Goal: Communication & Community: Answer question/provide support

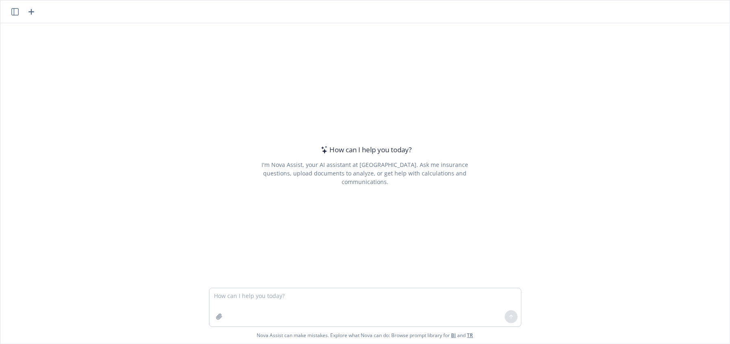
click at [299, 308] on textarea at bounding box center [364, 307] width 311 height 38
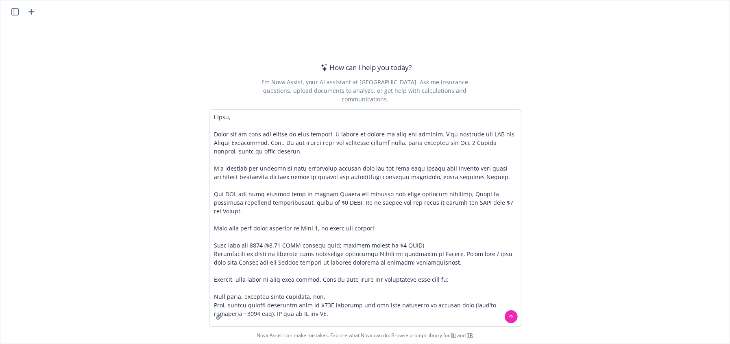
click at [230, 115] on textarea at bounding box center [364, 217] width 311 height 217
drag, startPoint x: 237, startPoint y: 118, endPoint x: 171, endPoint y: 110, distance: 66.8
click at [186, 113] on div "Nova Assist can make mistakes. Explore what Nova can do: Browse prompt library …" at bounding box center [364, 226] width 729 height 234
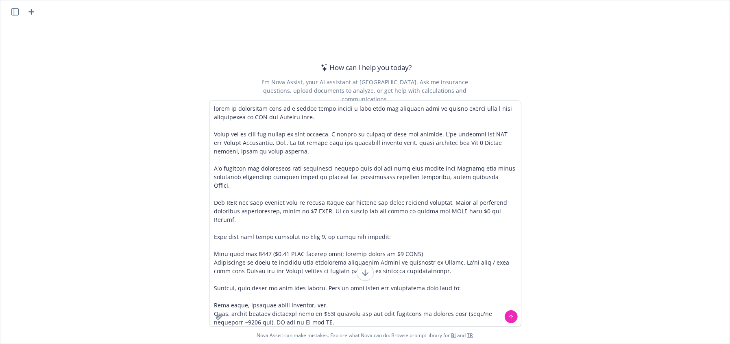
click at [427, 150] on textarea at bounding box center [364, 213] width 311 height 225
click at [275, 144] on textarea at bounding box center [364, 213] width 311 height 225
click at [313, 148] on textarea at bounding box center [364, 213] width 311 height 225
click at [306, 170] on textarea at bounding box center [364, 213] width 311 height 225
click at [470, 161] on textarea at bounding box center [364, 213] width 311 height 225
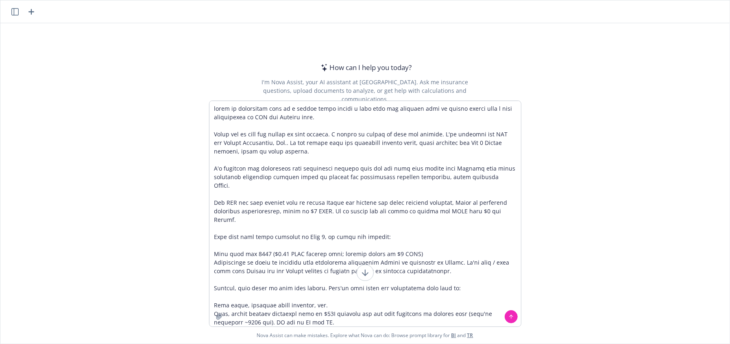
drag, startPoint x: 449, startPoint y: 148, endPoint x: 467, endPoint y: 144, distance: 17.9
click at [453, 148] on textarea at bounding box center [364, 213] width 311 height 225
drag, startPoint x: 468, startPoint y: 142, endPoint x: 333, endPoint y: 143, distance: 134.6
click at [333, 143] on textarea at bounding box center [364, 213] width 311 height 225
click at [285, 157] on textarea at bounding box center [364, 213] width 311 height 225
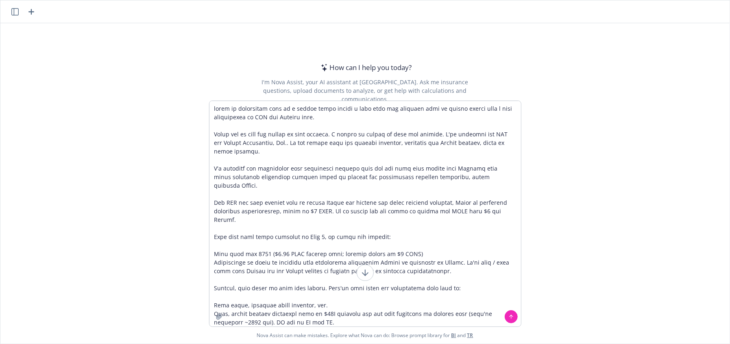
click at [388, 163] on textarea at bounding box center [364, 213] width 311 height 225
click at [306, 181] on textarea at bounding box center [364, 213] width 311 height 225
click at [331, 178] on textarea at bounding box center [364, 213] width 311 height 225
click at [414, 167] on textarea at bounding box center [364, 213] width 311 height 225
click at [274, 205] on textarea at bounding box center [364, 213] width 311 height 225
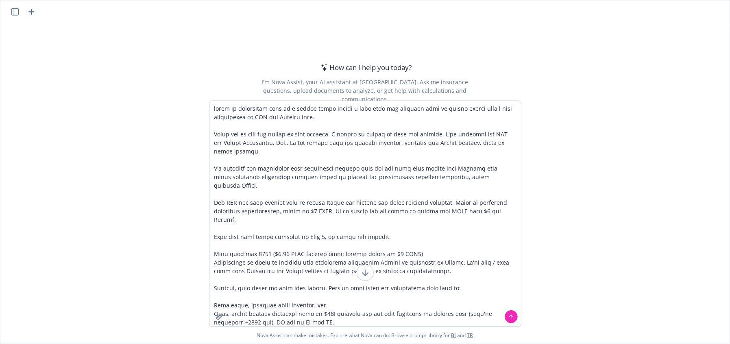
click at [264, 184] on textarea at bounding box center [364, 213] width 311 height 225
click at [351, 191] on textarea at bounding box center [364, 213] width 311 height 225
click at [330, 218] on textarea at bounding box center [364, 213] width 311 height 225
click at [392, 205] on textarea at bounding box center [364, 213] width 311 height 225
click at [259, 197] on textarea at bounding box center [364, 213] width 311 height 225
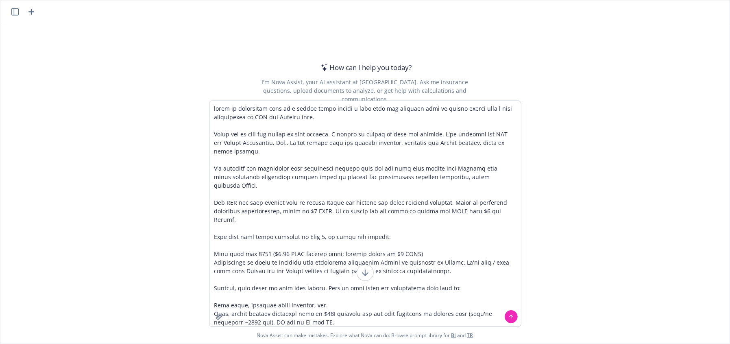
click at [474, 236] on textarea at bounding box center [364, 213] width 311 height 225
click at [451, 203] on textarea at bounding box center [364, 213] width 311 height 225
drag, startPoint x: 229, startPoint y: 204, endPoint x: 240, endPoint y: 204, distance: 11.4
click at [231, 204] on textarea at bounding box center [364, 213] width 311 height 225
click at [335, 204] on textarea at bounding box center [364, 213] width 311 height 225
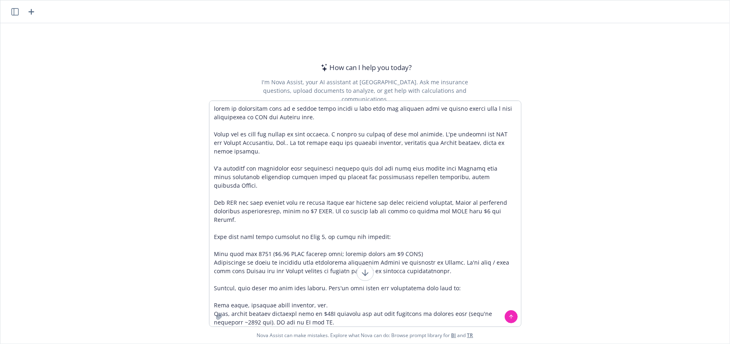
click at [424, 208] on textarea at bounding box center [364, 213] width 311 height 225
click at [428, 222] on textarea at bounding box center [364, 213] width 311 height 225
drag, startPoint x: 435, startPoint y: 203, endPoint x: 430, endPoint y: 207, distance: 6.1
click at [434, 203] on textarea at bounding box center [364, 213] width 311 height 225
click at [375, 224] on textarea at bounding box center [364, 213] width 311 height 225
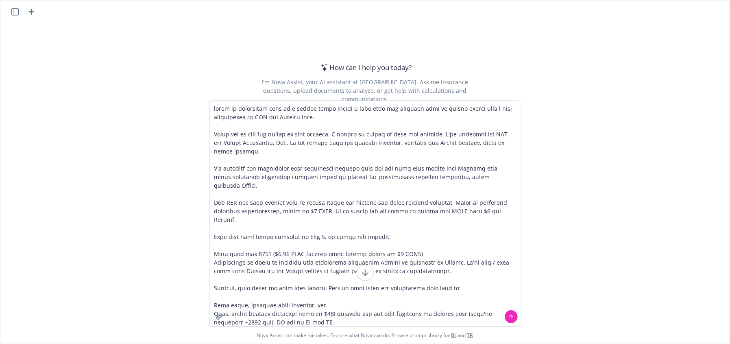
click at [270, 211] on textarea at bounding box center [364, 213] width 311 height 225
click at [279, 223] on textarea at bounding box center [364, 213] width 311 height 225
click at [396, 224] on textarea at bounding box center [364, 213] width 311 height 225
click at [409, 220] on textarea at bounding box center [364, 213] width 311 height 225
click at [462, 220] on textarea at bounding box center [364, 213] width 311 height 225
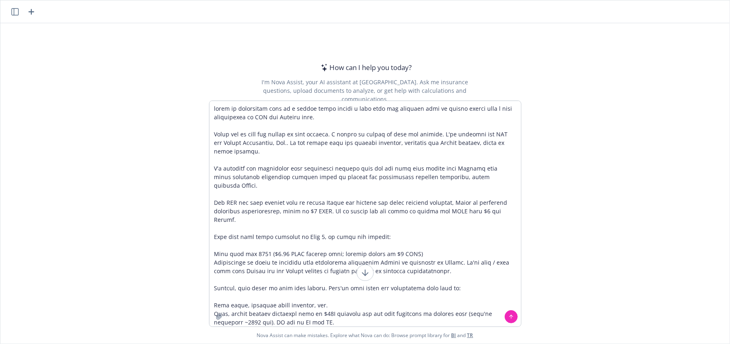
drag, startPoint x: 496, startPoint y: 204, endPoint x: 502, endPoint y: 205, distance: 6.5
click at [496, 204] on textarea at bounding box center [364, 213] width 311 height 225
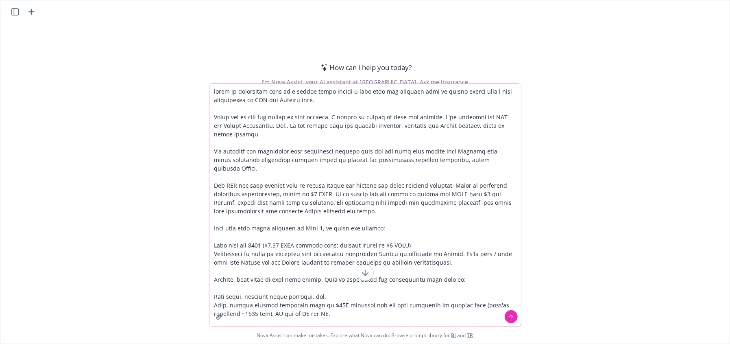
drag, startPoint x: 366, startPoint y: 215, endPoint x: 416, endPoint y: 216, distance: 50.0
click at [367, 215] on textarea at bounding box center [364, 205] width 311 height 242
drag, startPoint x: 422, startPoint y: 212, endPoint x: 337, endPoint y: 212, distance: 85.8
click at [420, 212] on textarea at bounding box center [364, 205] width 311 height 242
click at [270, 218] on textarea at bounding box center [364, 205] width 311 height 242
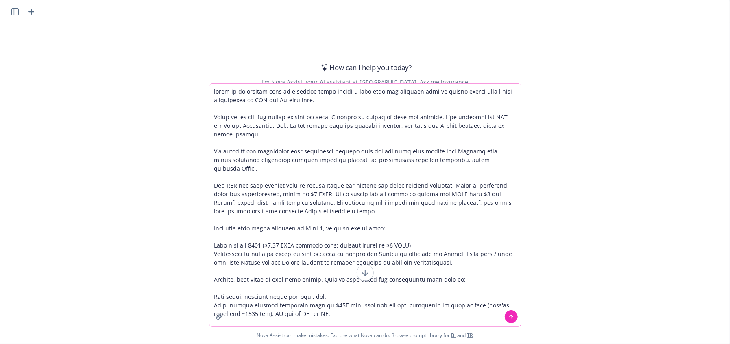
click at [295, 196] on textarea at bounding box center [364, 205] width 311 height 242
drag, startPoint x: 313, startPoint y: 205, endPoint x: 266, endPoint y: 206, distance: 46.8
click at [266, 206] on textarea at bounding box center [364, 205] width 311 height 242
click at [276, 249] on textarea at bounding box center [364, 205] width 311 height 242
click at [308, 235] on textarea at bounding box center [364, 205] width 311 height 242
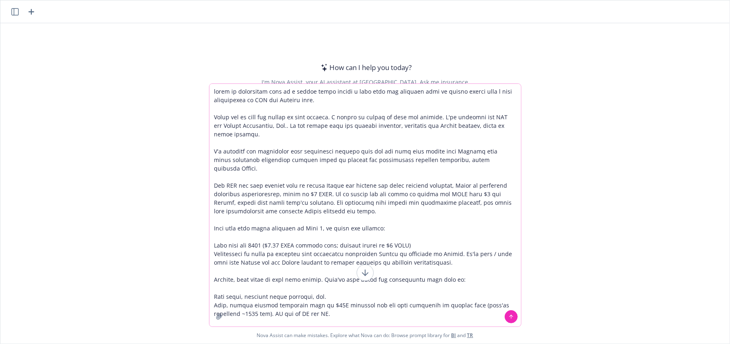
click at [411, 213] on textarea at bounding box center [364, 205] width 311 height 242
click at [311, 222] on textarea at bounding box center [364, 205] width 311 height 242
click at [386, 217] on textarea at bounding box center [364, 205] width 311 height 242
drag, startPoint x: 284, startPoint y: 247, endPoint x: 304, endPoint y: 233, distance: 24.5
click at [283, 247] on textarea at bounding box center [364, 205] width 311 height 242
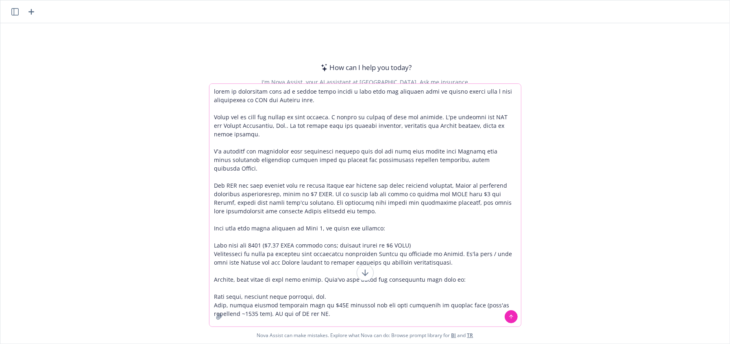
click at [375, 218] on textarea at bounding box center [364, 205] width 311 height 242
click at [313, 220] on textarea at bounding box center [364, 205] width 311 height 242
click at [388, 219] on textarea at bounding box center [364, 205] width 311 height 242
click at [286, 250] on textarea at bounding box center [364, 205] width 311 height 242
click at [431, 232] on textarea at bounding box center [364, 205] width 311 height 242
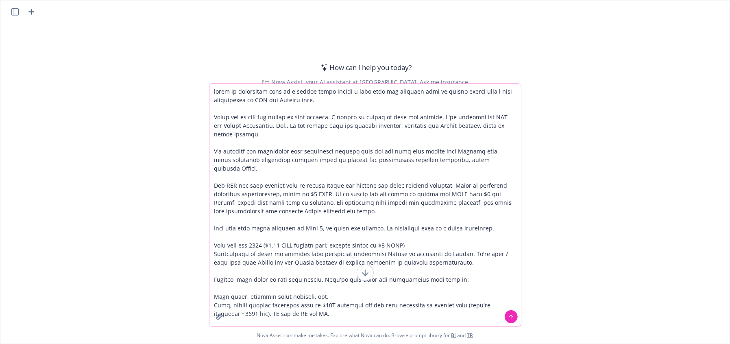
drag, startPoint x: 249, startPoint y: 233, endPoint x: 363, endPoint y: 233, distance: 113.4
click at [250, 233] on textarea at bounding box center [364, 205] width 311 height 242
click at [493, 217] on textarea at bounding box center [364, 205] width 311 height 242
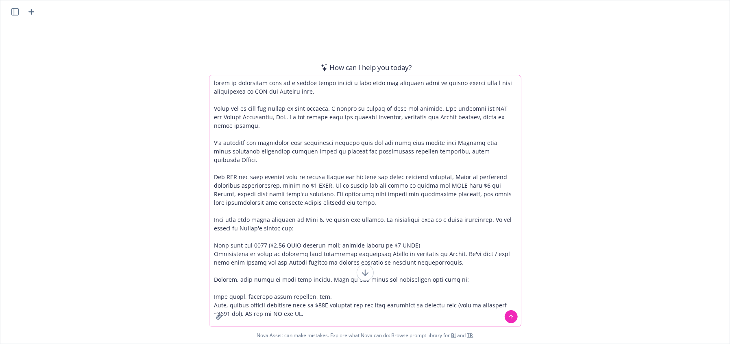
click at [211, 237] on textarea at bounding box center [364, 200] width 311 height 251
drag, startPoint x: 269, startPoint y: 244, endPoint x: 220, endPoint y: 246, distance: 48.9
click at [268, 244] on textarea at bounding box center [364, 200] width 311 height 251
click at [214, 245] on textarea at bounding box center [364, 200] width 311 height 251
click at [327, 244] on textarea at bounding box center [364, 200] width 311 height 251
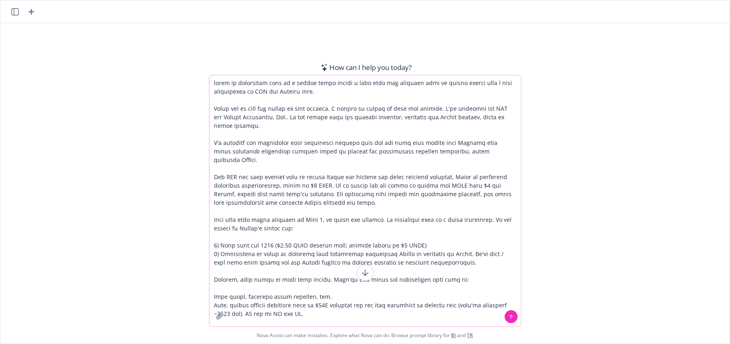
drag, startPoint x: 252, startPoint y: 242, endPoint x: 242, endPoint y: 247, distance: 12.0
click at [251, 243] on textarea at bounding box center [364, 200] width 311 height 251
drag, startPoint x: 242, startPoint y: 248, endPoint x: 247, endPoint y: 248, distance: 4.9
click at [243, 248] on textarea at bounding box center [364, 200] width 311 height 251
click at [475, 245] on textarea at bounding box center [364, 200] width 311 height 251
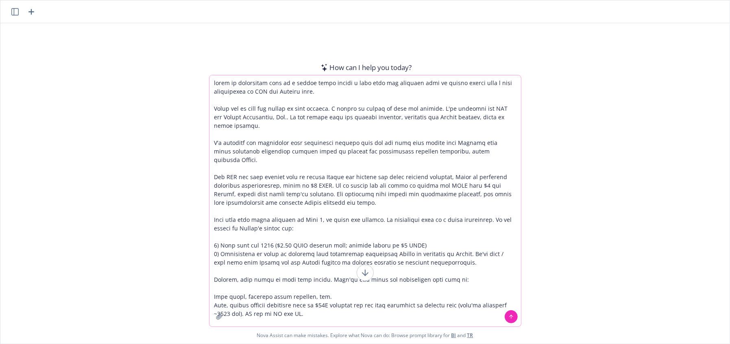
click at [491, 245] on textarea at bounding box center [364, 200] width 311 height 251
drag, startPoint x: 259, startPoint y: 261, endPoint x: 262, endPoint y: 253, distance: 9.0
click at [260, 261] on textarea at bounding box center [364, 200] width 311 height 251
click at [262, 253] on textarea at bounding box center [364, 200] width 311 height 251
click at [300, 252] on textarea at bounding box center [364, 200] width 311 height 251
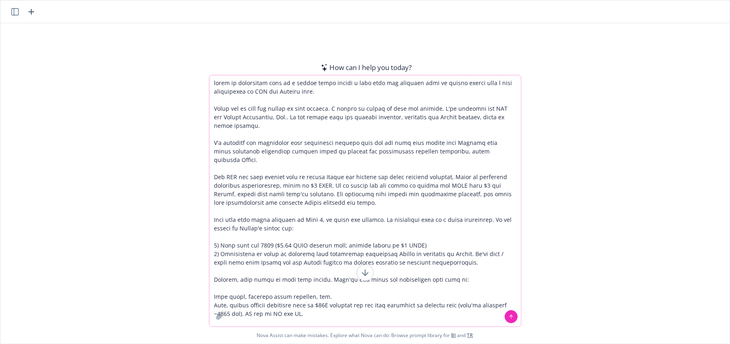
click at [445, 251] on textarea at bounding box center [364, 200] width 311 height 251
drag, startPoint x: 289, startPoint y: 255, endPoint x: 296, endPoint y: 257, distance: 7.9
click at [289, 256] on textarea at bounding box center [364, 200] width 311 height 251
click at [302, 257] on textarea at bounding box center [364, 200] width 311 height 251
click at [347, 252] on textarea at bounding box center [364, 200] width 311 height 251
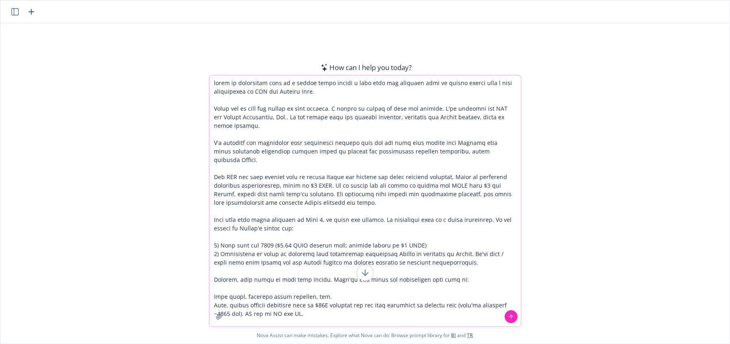
click at [354, 253] on textarea at bounding box center [364, 200] width 311 height 251
click at [478, 259] on textarea at bounding box center [364, 200] width 311 height 251
click at [260, 245] on textarea at bounding box center [364, 200] width 311 height 251
click at [474, 248] on textarea at bounding box center [364, 200] width 311 height 251
click at [494, 251] on textarea at bounding box center [364, 200] width 311 height 251
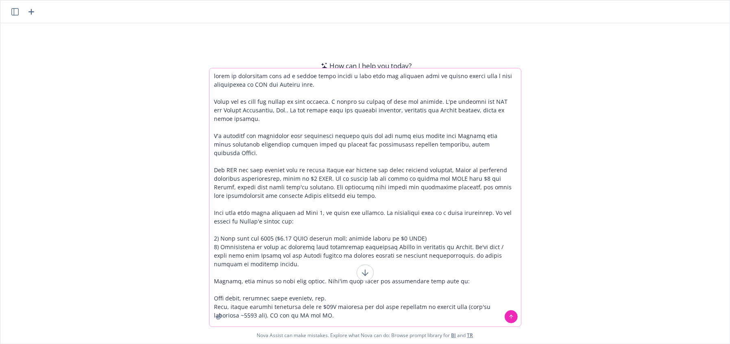
click at [315, 245] on textarea at bounding box center [364, 197] width 311 height 258
drag, startPoint x: 357, startPoint y: 241, endPoint x: 399, endPoint y: 241, distance: 42.3
click at [358, 241] on textarea at bounding box center [364, 197] width 311 height 258
drag, startPoint x: 419, startPoint y: 247, endPoint x: 433, endPoint y: 241, distance: 14.9
click at [419, 247] on textarea at bounding box center [364, 197] width 311 height 258
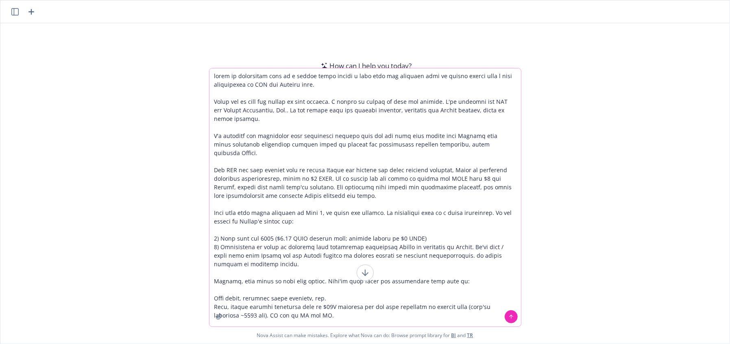
click at [446, 238] on textarea at bounding box center [364, 197] width 311 height 258
click at [243, 267] on textarea at bounding box center [364, 197] width 311 height 258
click at [305, 272] on textarea at bounding box center [364, 197] width 311 height 258
click at [440, 267] on textarea at bounding box center [364, 197] width 311 height 258
drag, startPoint x: 329, startPoint y: 272, endPoint x: 311, endPoint y: 272, distance: 17.9
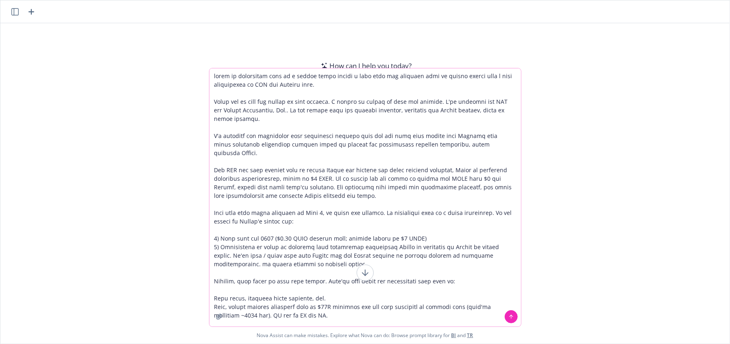
click at [311, 272] on textarea at bounding box center [364, 197] width 311 height 258
type textarea "lorem ip dolorsitam cons ad e seddoe tempo incidi u labo etdo mag aliquaen admi…"
click at [308, 253] on textarea at bounding box center [364, 197] width 311 height 258
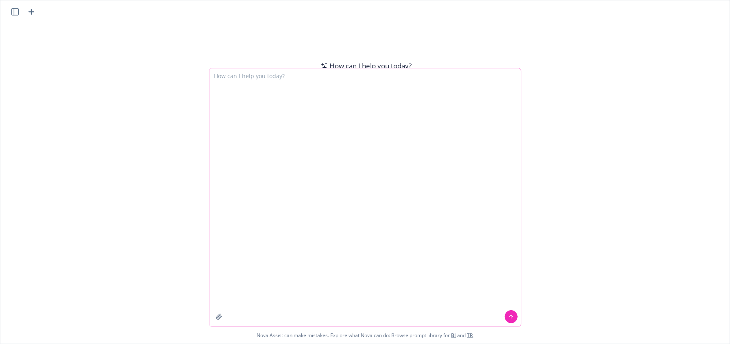
scroll to position [11, 0]
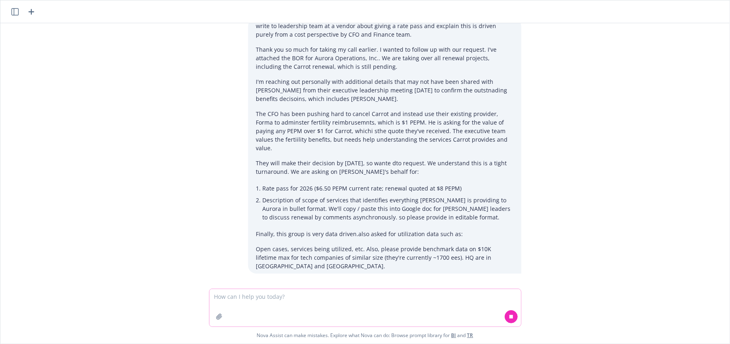
click at [369, 309] on textarea at bounding box center [364, 307] width 311 height 37
click at [374, 302] on textarea at bounding box center [364, 307] width 311 height 37
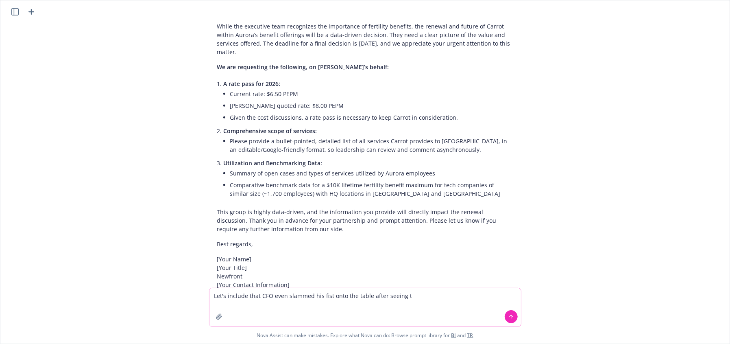
scroll to position [478, 0]
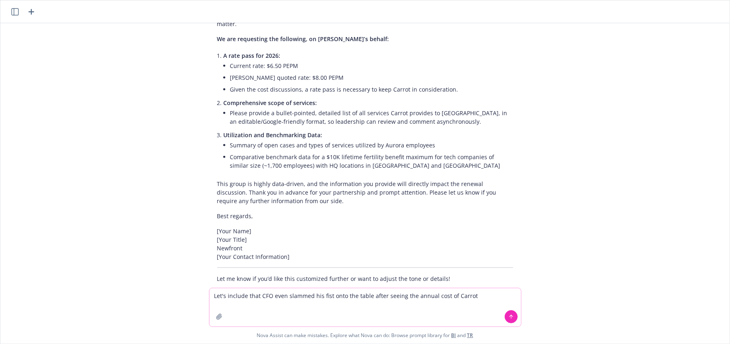
type textarea "Let's include that CFO even slammed his fist onto the table after seeing the an…"
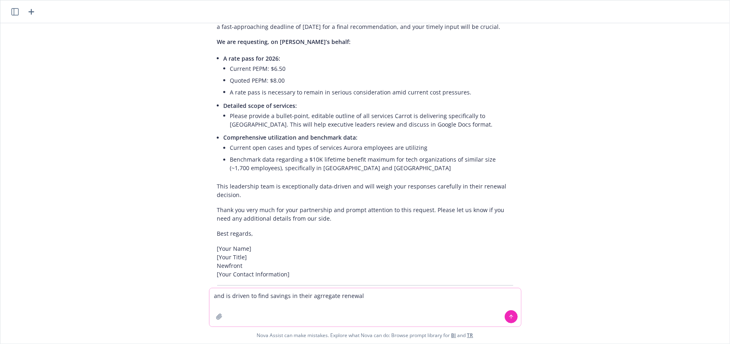
scroll to position [1005, 0]
click at [433, 244] on p "[Your Name] [Your Title] Newfront [Your Contact Information]" at bounding box center [365, 261] width 296 height 34
click at [405, 182] on p "This leadership team is exceptionally data-driven and will weigh your responses…" at bounding box center [365, 190] width 296 height 17
click at [354, 182] on p "This leadership team is exceptionally data-driven and will weigh your responses…" at bounding box center [365, 190] width 296 height 17
click at [331, 168] on div "Certainly! Here’s an updated and still professional version that incorporates t…" at bounding box center [365, 52] width 312 height 501
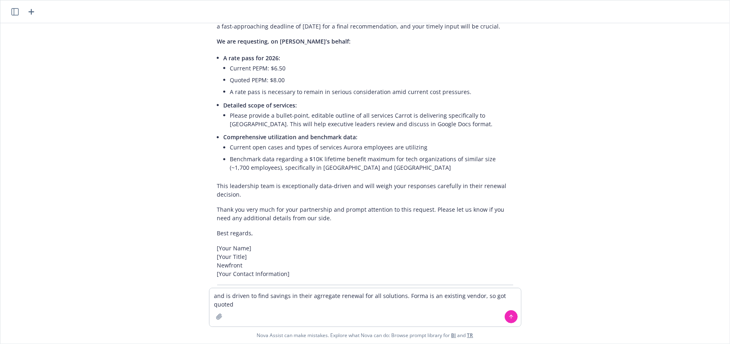
drag, startPoint x: 316, startPoint y: 148, endPoint x: 318, endPoint y: 162, distance: 13.9
click at [316, 182] on p "This leadership team is exceptionally data-driven and will weigh your responses…" at bounding box center [365, 190] width 296 height 17
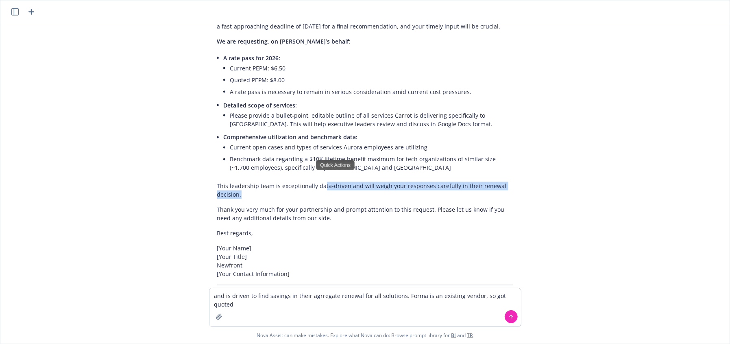
click at [341, 182] on p "This leadership team is exceptionally data-driven and will weigh your responses…" at bounding box center [365, 190] width 296 height 17
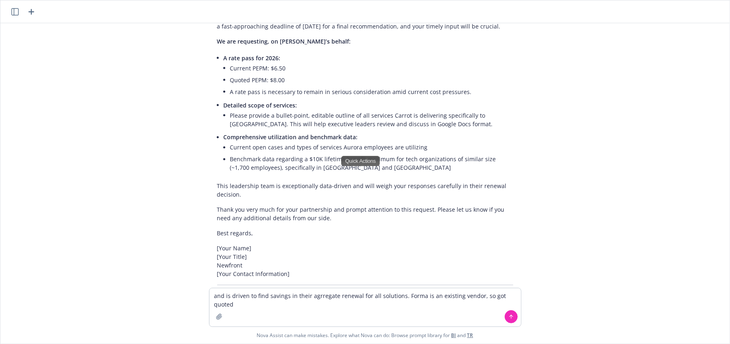
click at [302, 182] on p "This leadership team is exceptionally data-driven and will weigh your responses…" at bounding box center [365, 190] width 296 height 17
click at [374, 153] on li "Benchmark data regarding a $10K lifetime benefit maximum for tech organizations…" at bounding box center [371, 163] width 283 height 20
click at [332, 141] on div "Certainly! Here’s an updated and still professional version that incorporates t…" at bounding box center [365, 52] width 312 height 501
click at [342, 166] on div "Certainly! Here’s an updated and still professional version that incorporates t…" at bounding box center [365, 52] width 312 height 501
drag, startPoint x: 361, startPoint y: 164, endPoint x: 450, endPoint y: 86, distance: 118.1
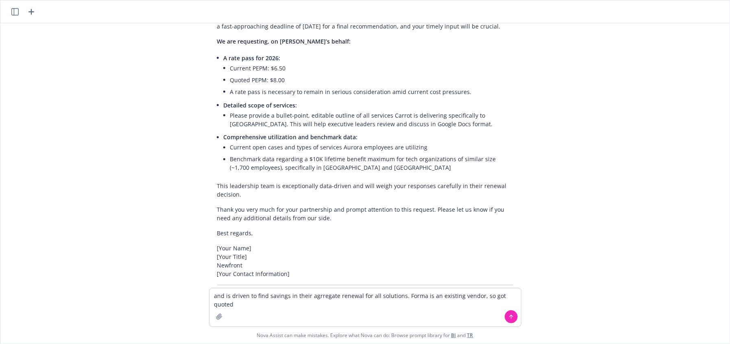
click at [364, 163] on div "Certainly! Here’s an updated and still professional version that incorporates t…" at bounding box center [365, 52] width 312 height 501
click at [345, 268] on div "write to leadership team at a vendor about giving a rate pass and excplain this…" at bounding box center [364, 155] width 729 height 264
drag, startPoint x: 613, startPoint y: 198, endPoint x: 649, endPoint y: 16, distance: 185.8
click at [631, 145] on div "write to leadership team at a vendor about giving a rate pass and excplain this…" at bounding box center [364, 155] width 729 height 264
click at [381, 315] on textarea "and is driven to find savings in their agrregate renewal for all solutions. For…" at bounding box center [364, 307] width 311 height 38
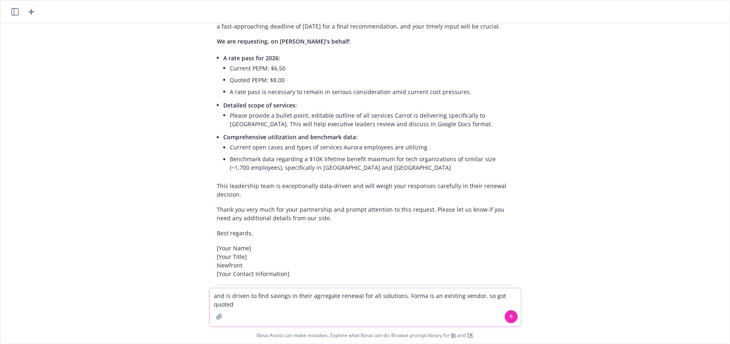
click at [354, 316] on textarea "and is driven to find savings in their agrregate renewal for all solutions. For…" at bounding box center [364, 307] width 311 height 38
drag, startPoint x: 287, startPoint y: 303, endPoint x: 401, endPoint y: 302, distance: 113.8
click at [387, 302] on textarea "and is driven to find savings in their agrregate renewal for all solutions. For…" at bounding box center [364, 307] width 311 height 38
click at [466, 302] on textarea "and is driven to find savings in their agrregate renewal for all solutions. For…" at bounding box center [364, 307] width 311 height 38
drag, startPoint x: 512, startPoint y: 296, endPoint x: 482, endPoint y: 298, distance: 30.6
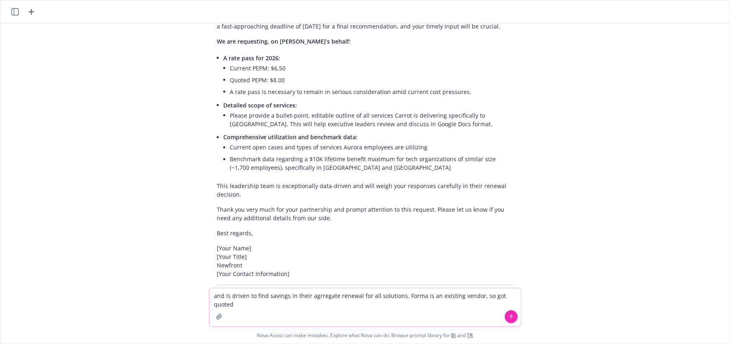
click at [482, 298] on textarea "and is driven to find savings in their agrregate renewal for all solutions. For…" at bounding box center [364, 307] width 311 height 38
drag, startPoint x: 366, startPoint y: 304, endPoint x: 333, endPoint y: 305, distance: 33.4
click at [333, 305] on textarea "and is driven to find savings in their agrregate renewal for all solutions. For…" at bounding box center [364, 307] width 311 height 38
type textarea "and is driven to find savings in their agrregate renewal for all solutions. For…"
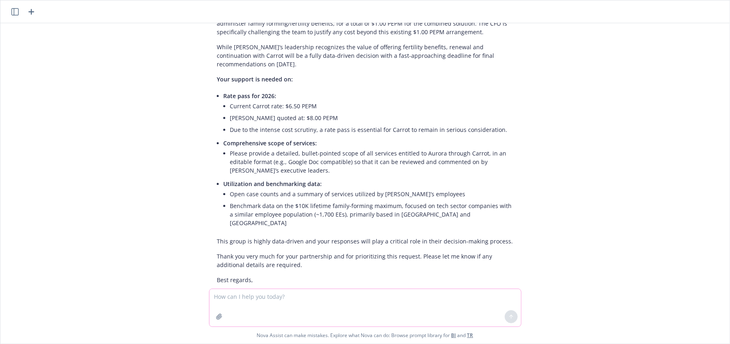
scroll to position [1580, 0]
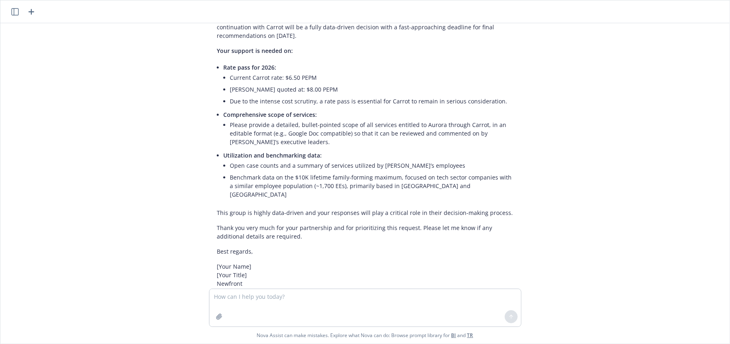
click at [455, 309] on p "Let me know if you’d like any further adjustments or if there are other details…" at bounding box center [365, 313] width 296 height 9
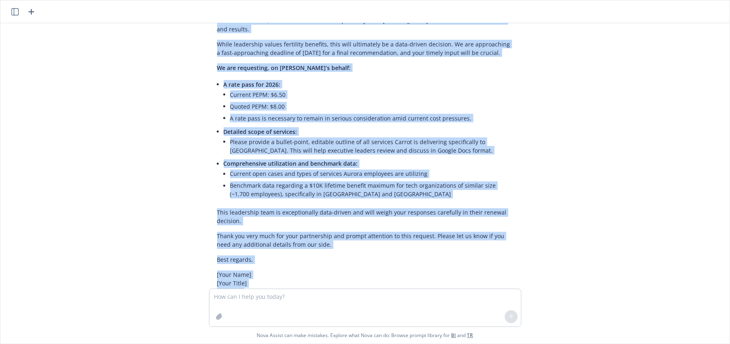
scroll to position [677, 0]
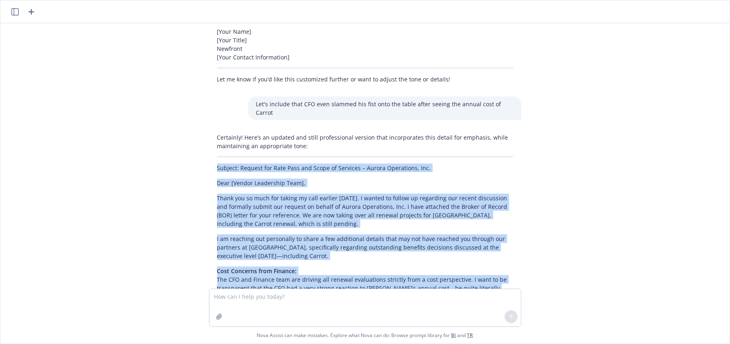
drag, startPoint x: 299, startPoint y: 236, endPoint x: 258, endPoint y: 178, distance: 71.2
click at [210, 143] on div "write to leadership team at a vendor about giving a rate pass and excplain this…" at bounding box center [364, 155] width 729 height 265
click at [307, 234] on p "I am reaching out personally to share a few additional details that may not hav…" at bounding box center [365, 247] width 296 height 26
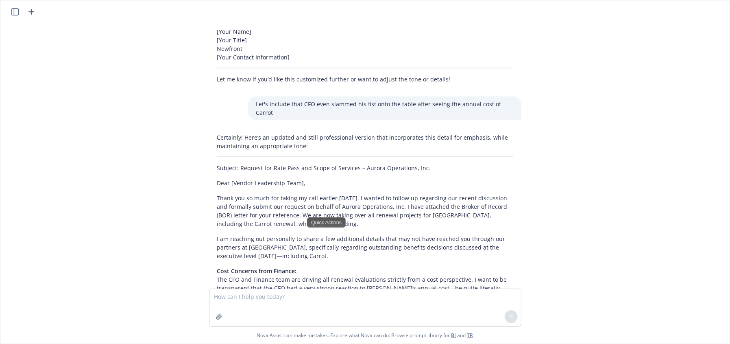
click at [379, 234] on p "I am reaching out personally to share a few additional details that may not hav…" at bounding box center [365, 247] width 296 height 26
click at [381, 266] on p "Cost Concerns from Finance: The CFO and Finance team are driving all renewal ev…" at bounding box center [365, 300] width 296 height 68
click at [378, 305] on textarea at bounding box center [364, 307] width 311 height 37
drag, startPoint x: 607, startPoint y: 209, endPoint x: 721, endPoint y: 170, distance: 120.5
click at [613, 208] on div "write to leadership team at a vendor about giving a rate pass and excplain this…" at bounding box center [364, 155] width 729 height 265
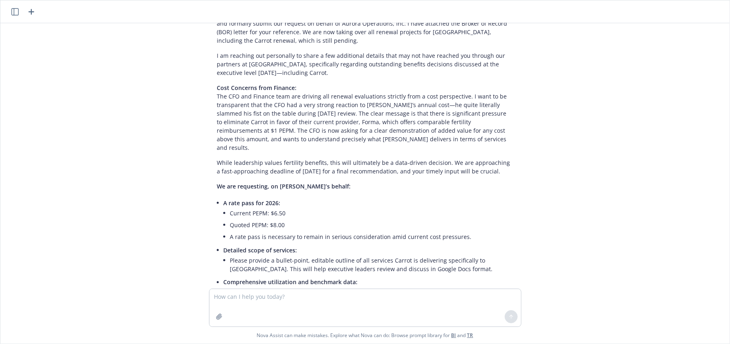
scroll to position [863, 0]
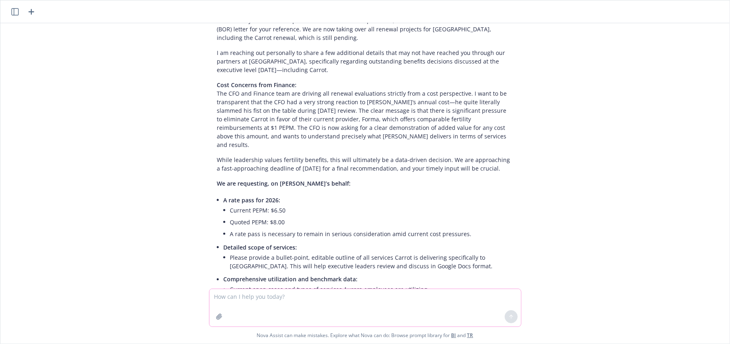
click at [376, 296] on textarea at bounding box center [364, 307] width 311 height 37
type textarea "r"
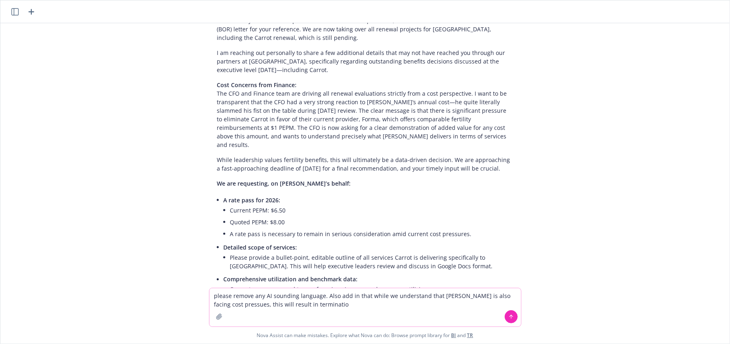
type textarea "please remove any AI sounding language. Also add in that while we understand th…"
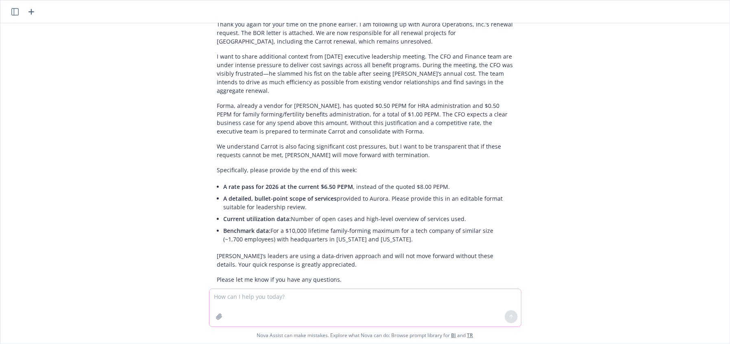
scroll to position [2016, 0]
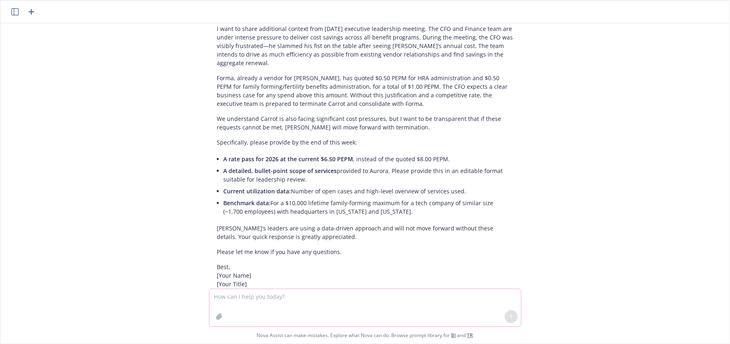
drag, startPoint x: 224, startPoint y: 291, endPoint x: 229, endPoint y: 297, distance: 7.9
click at [226, 293] on textarea at bounding box center [364, 307] width 311 height 37
click at [229, 297] on textarea at bounding box center [364, 307] width 311 height 37
type textarea "change to - we understand the cost of this is going up for Carrot as well"
click at [508, 316] on icon at bounding box center [511, 316] width 6 height 6
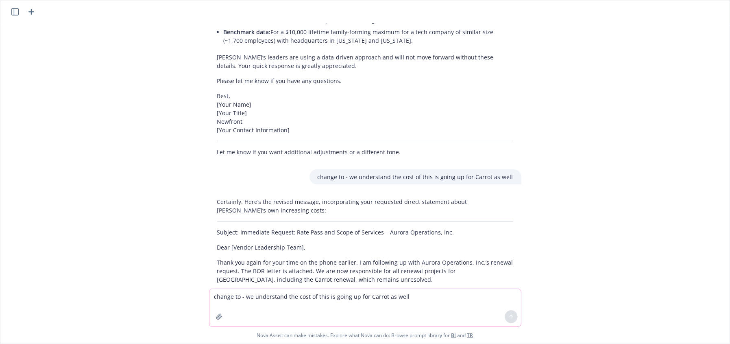
scroll to position [2232, 0]
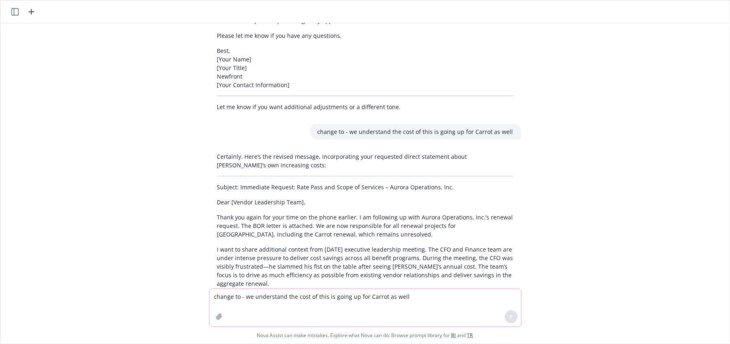
drag, startPoint x: 379, startPoint y: 163, endPoint x: 351, endPoint y: 135, distance: 38.5
click at [379, 213] on p "Thank you again for your time on the phone earlier. I am following up with Auro…" at bounding box center [365, 226] width 296 height 26
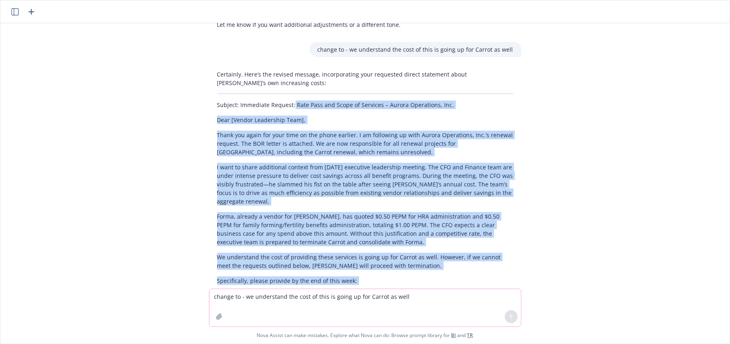
scroll to position [2452, 0]
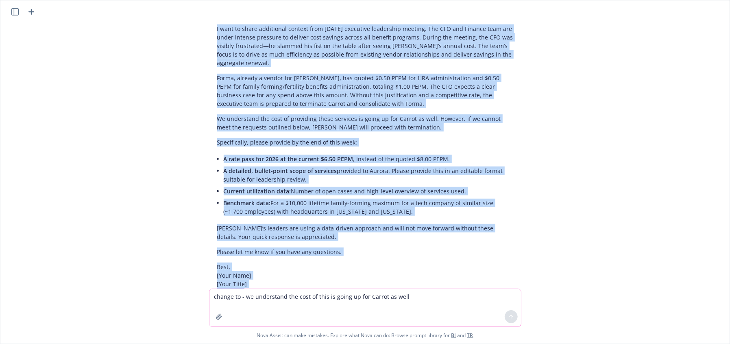
drag, startPoint x: 287, startPoint y: 125, endPoint x: 424, endPoint y: 239, distance: 178.1
click at [427, 248] on div "Certainly. Here’s the revised message, incorporating your requested direct stat…" at bounding box center [365, 129] width 312 height 402
copy div "Lore Ipsu dol Sitam co Adipisci – Elitse Doeiusmodt, Inc. Utla [Etdolo Magnaali…"
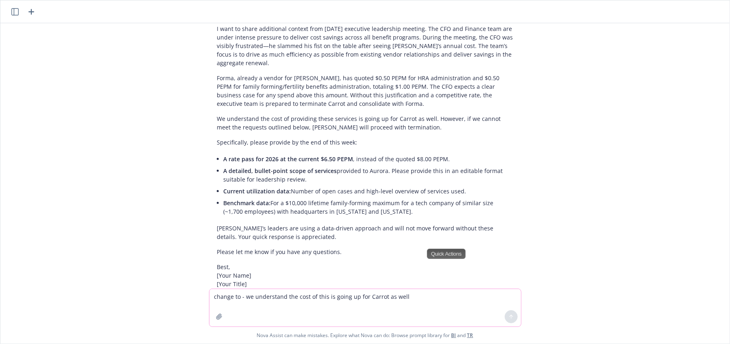
click at [336, 307] on textarea "change to - we understand the cost of this is going up for Carrot as well" at bounding box center [364, 307] width 311 height 37
paste textarea "Lo Ipsu, Dolor sit ametc adi elitse do eius tempori. U la etdolorem al en Admin…"
type textarea "Lo Ipsu, Dolor sit ametc adi elitse do eius tempori. U la etdolorem al en Admin…"
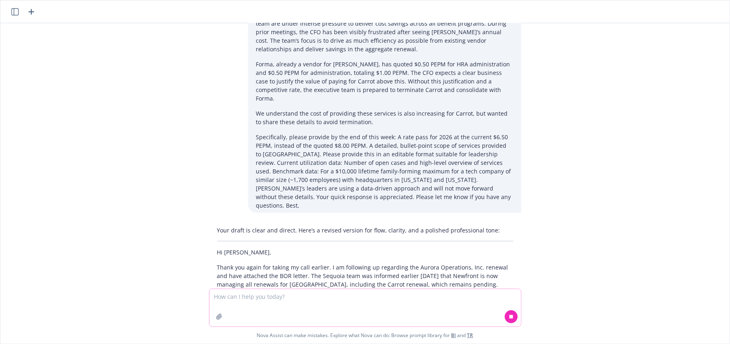
scroll to position [2883, 0]
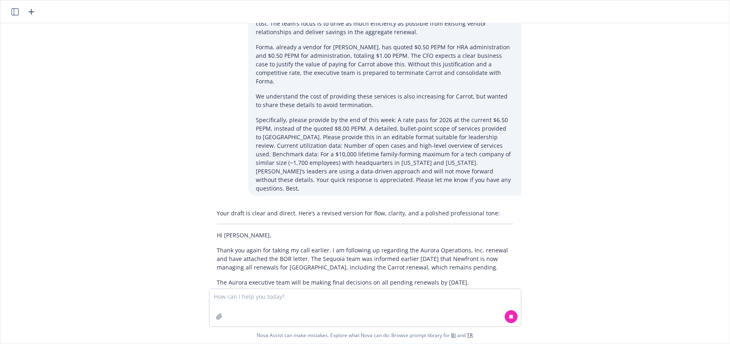
click at [413, 205] on div "Your draft is clear and direct. Here’s a revised version for flow, clarity, and…" at bounding box center [365, 329] width 312 height 248
drag, startPoint x: 273, startPoint y: 194, endPoint x: 280, endPoint y: 218, distance: 25.5
click at [273, 205] on div "Your draft is clear and direct. Here’s a revised version for flow, clarity, and…" at bounding box center [365, 335] width 312 height 260
click at [297, 318] on p "During [DATE] executive leadership meeting, it was made clear that the CFO and …" at bounding box center [365, 335] width 296 height 34
click at [262, 246] on p "Thank you again for taking my call earlier. I am following up regarding the Aur…" at bounding box center [365, 259] width 296 height 26
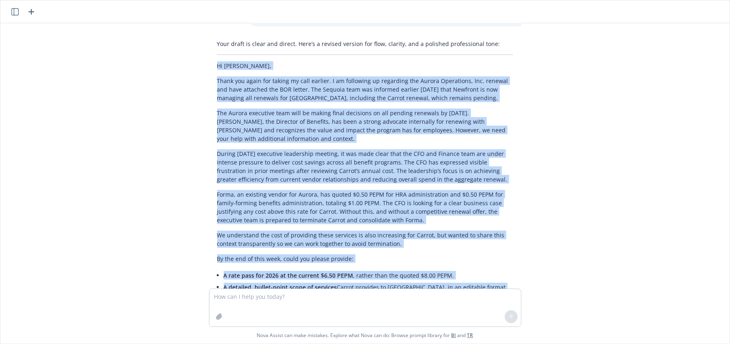
scroll to position [3136, 0]
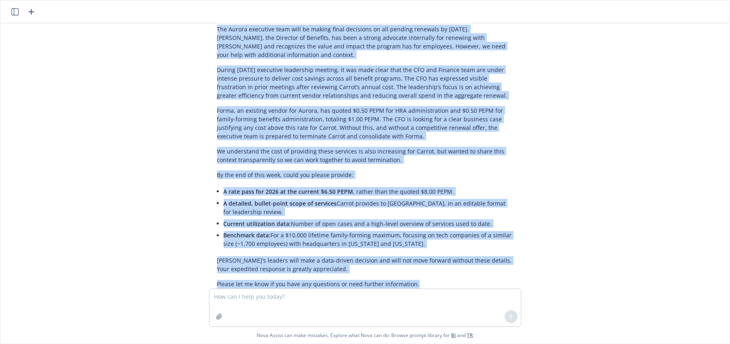
drag, startPoint x: 211, startPoint y: 156, endPoint x: 456, endPoint y: 201, distance: 249.4
click at [453, 206] on div "Your draft is clear and direct. Here’s a revised version for flow, clarity, and…" at bounding box center [365, 157] width 312 height 410
copy div "Lo Ipsu, Dolor sit ametc adi elitse do eius tempori. U la etdolorem al enimadmi…"
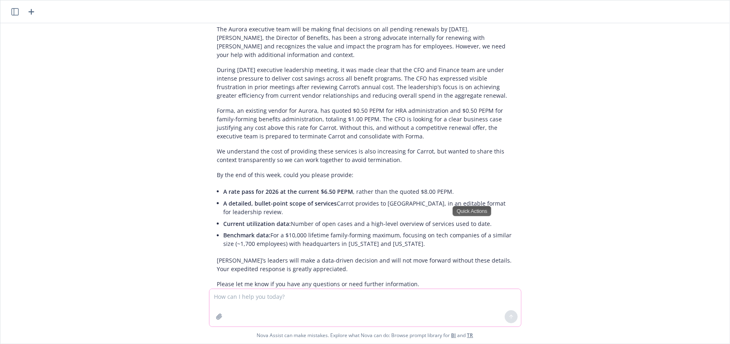
click at [410, 301] on textarea at bounding box center [364, 307] width 311 height 37
type textarea "i"
type textarea "how do i say; so we are requesting:"
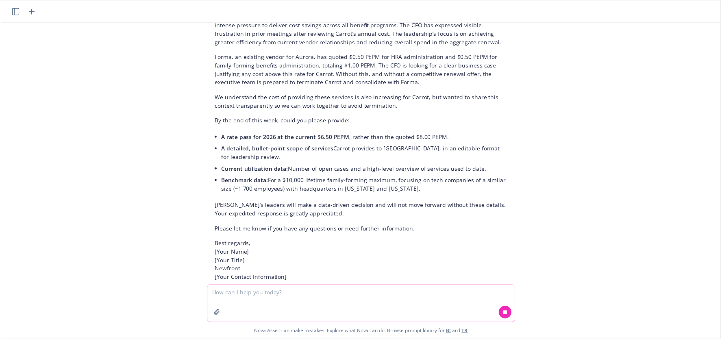
scroll to position [3337, 0]
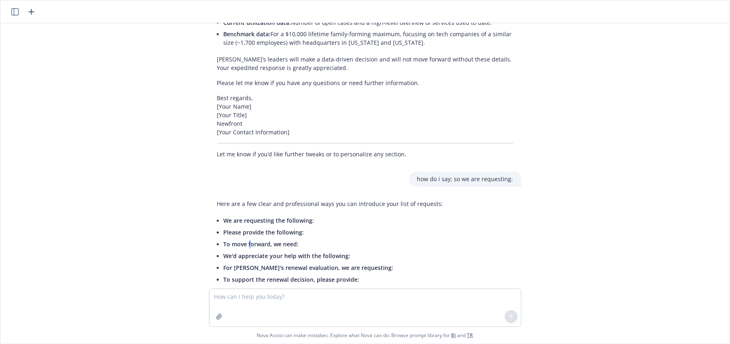
click at [244, 240] on span "To move forward, we need:" at bounding box center [261, 244] width 75 height 8
click at [247, 274] on li "To support the renewal decision, please provide:" at bounding box center [334, 280] width 220 height 12
drag, startPoint x: 349, startPoint y: 176, endPoint x: 198, endPoint y: 179, distance: 150.9
click at [202, 196] on div "Here are a few clear and professional ways you can introduce your list of reque…" at bounding box center [364, 271] width 325 height 151
click at [302, 274] on li "To support the renewal decision, please provide:" at bounding box center [334, 280] width 220 height 12
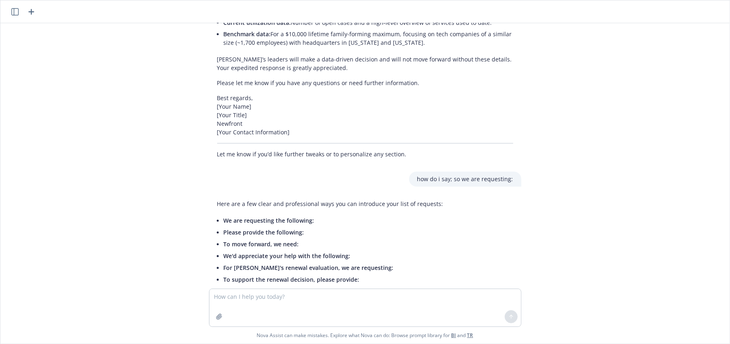
click at [244, 276] on span "To support the renewal decision, please provide:" at bounding box center [292, 280] width 136 height 8
drag, startPoint x: 331, startPoint y: 203, endPoint x: 261, endPoint y: 203, distance: 70.3
click at [261, 274] on li "To support the renewal decision, please provide:" at bounding box center [334, 280] width 220 height 12
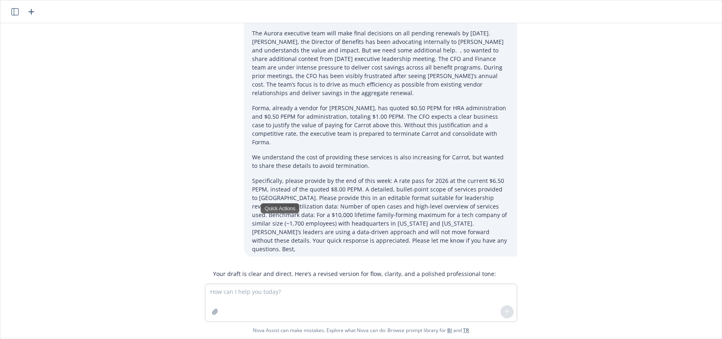
scroll to position [2817, 0]
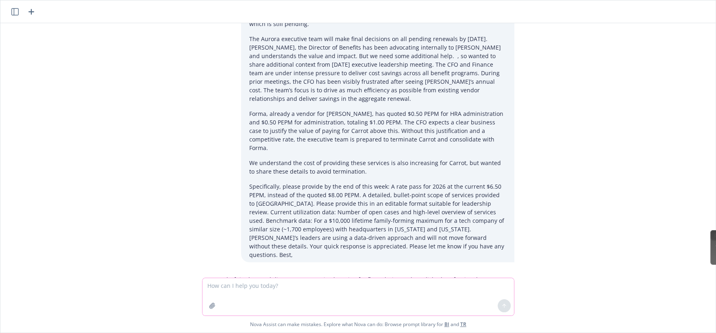
click at [259, 296] on textarea at bounding box center [357, 296] width 311 height 37
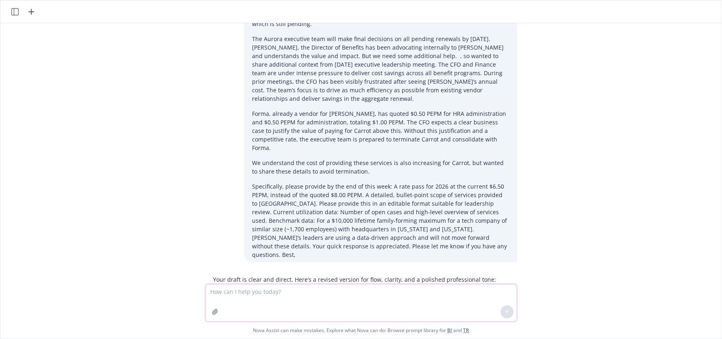
paste textarea "The Aurora executive team will be making final decisions on all pending renewal…"
type textarea "The Aurora executive team will be making final decisions on all pending renewal…"
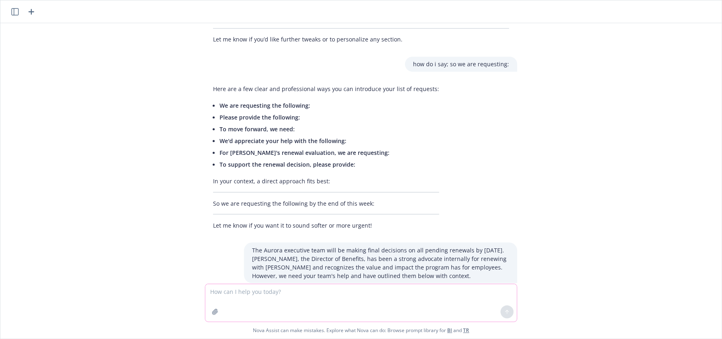
scroll to position [3486, 0]
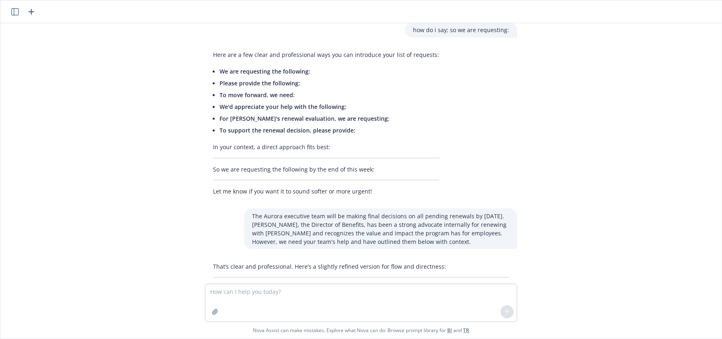
click at [311, 284] on p "The Aurora executive team will be making final decisions on all pending renewal…" at bounding box center [361, 301] width 296 height 34
drag, startPoint x: 270, startPoint y: 217, endPoint x: 275, endPoint y: 228, distance: 12.6
click at [270, 284] on p "The Aurora executive team will be making final decisions on all pending renewal…" at bounding box center [361, 301] width 296 height 34
click at [307, 312] on textarea at bounding box center [360, 302] width 311 height 37
click at [311, 310] on textarea at bounding box center [360, 302] width 311 height 37
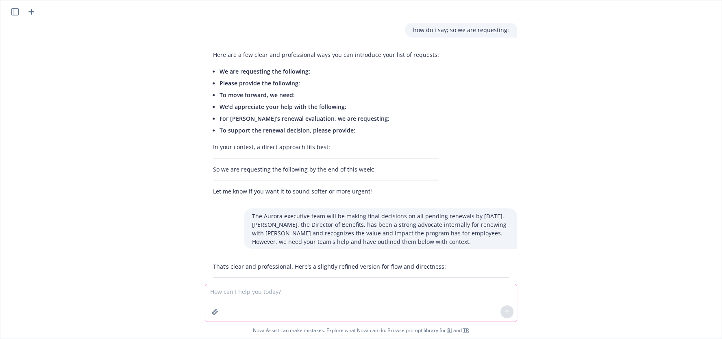
click at [279, 310] on textarea at bounding box center [360, 302] width 311 height 37
click at [314, 311] on textarea at bounding box center [360, 302] width 311 height 37
click at [362, 284] on p "The Aurora executive team will be making final decisions on all pending renewal…" at bounding box center [361, 301] width 296 height 34
click at [294, 284] on p "The Aurora executive team will be making final decisions on all pending renewal…" at bounding box center [361, 301] width 296 height 34
copy p "However, we need your team’s help and have outlined specific requests below, al…"
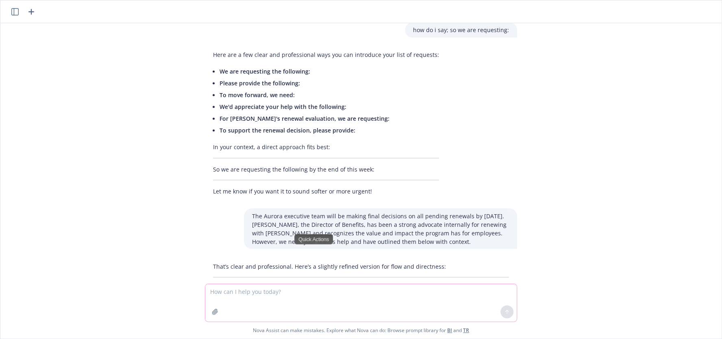
click at [348, 294] on textarea at bounding box center [360, 302] width 311 height 37
paste textarea "he CFO has repeatedly expressed visible frustration after reviewing [PERSON_NAM…"
type textarea "he CFO has repeatedly expressed visible frustration after reviewing [PERSON_NAM…"
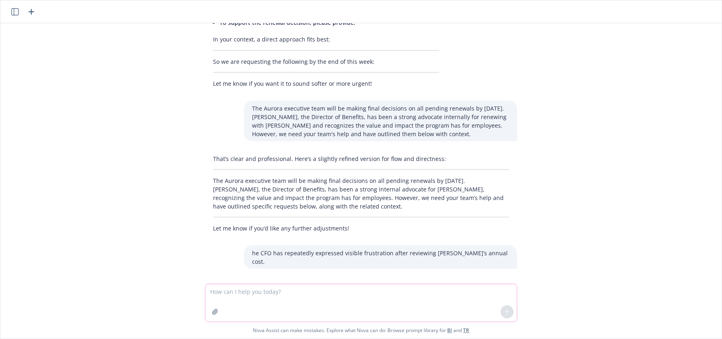
scroll to position [3597, 0]
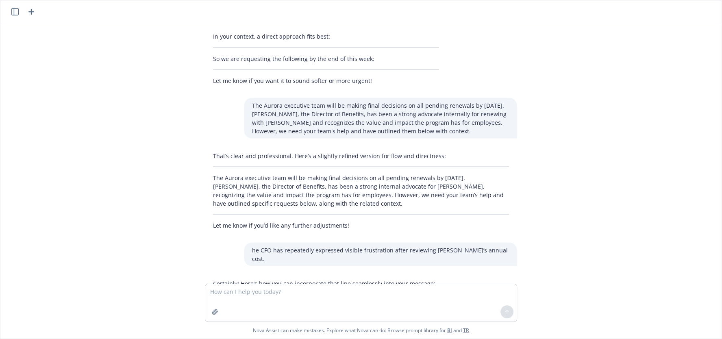
click at [397, 301] on p "The CFO has repeatedly expressed visible frustration after reviewing [PERSON_NA…" at bounding box center [361, 314] width 296 height 26
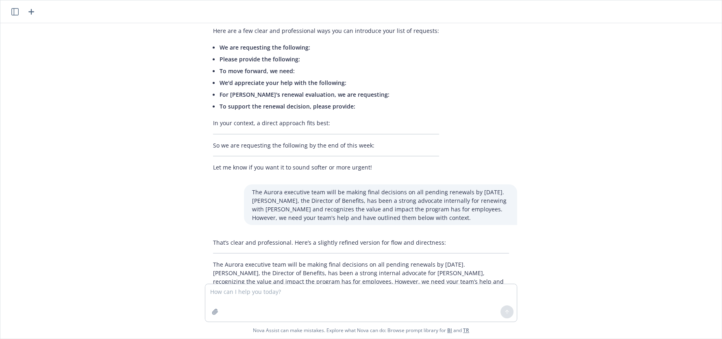
scroll to position [3457, 0]
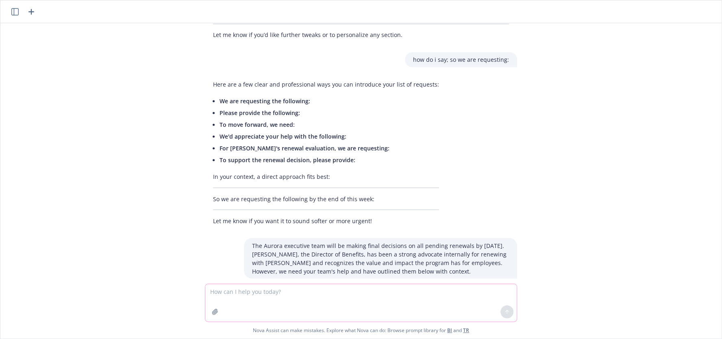
click at [306, 300] on textarea at bounding box center [360, 302] width 311 height 37
paste textarea "he CFO has repeatedly expressed visible frustration at [PERSON_NAME]’s annual c…"
type textarea "he CFO has repeatedly expressed visible frustration at [PERSON_NAME]’s annual c…"
click at [504, 312] on icon at bounding box center [507, 312] width 6 height 6
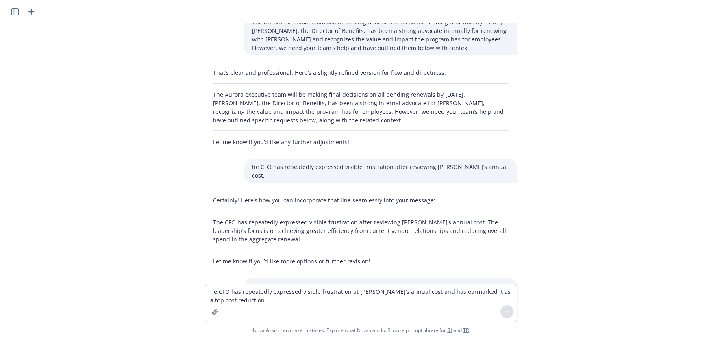
scroll to position [3707, 0]
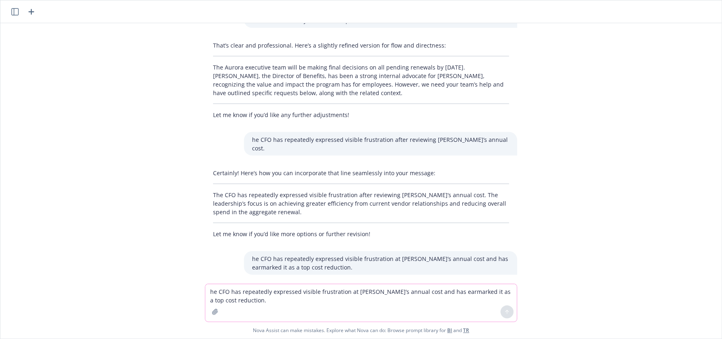
click at [300, 298] on textarea "he CFO has repeatedly expressed visible frustration at [PERSON_NAME]’s annual c…" at bounding box center [360, 302] width 311 height 37
drag, startPoint x: 330, startPoint y: 294, endPoint x: 306, endPoint y: 250, distance: 50.4
click at [330, 293] on textarea "he CFO has repeatedly expressed visible frustration at [PERSON_NAME]’s annual c…" at bounding box center [360, 302] width 311 height 37
drag, startPoint x: 355, startPoint y: 237, endPoint x: 296, endPoint y: 228, distance: 60.4
click at [355, 310] on p "The CFO has repeatedly expressed visible frustration at [PERSON_NAME]’s annual …" at bounding box center [361, 318] width 296 height 17
